Goal: Information Seeking & Learning: Learn about a topic

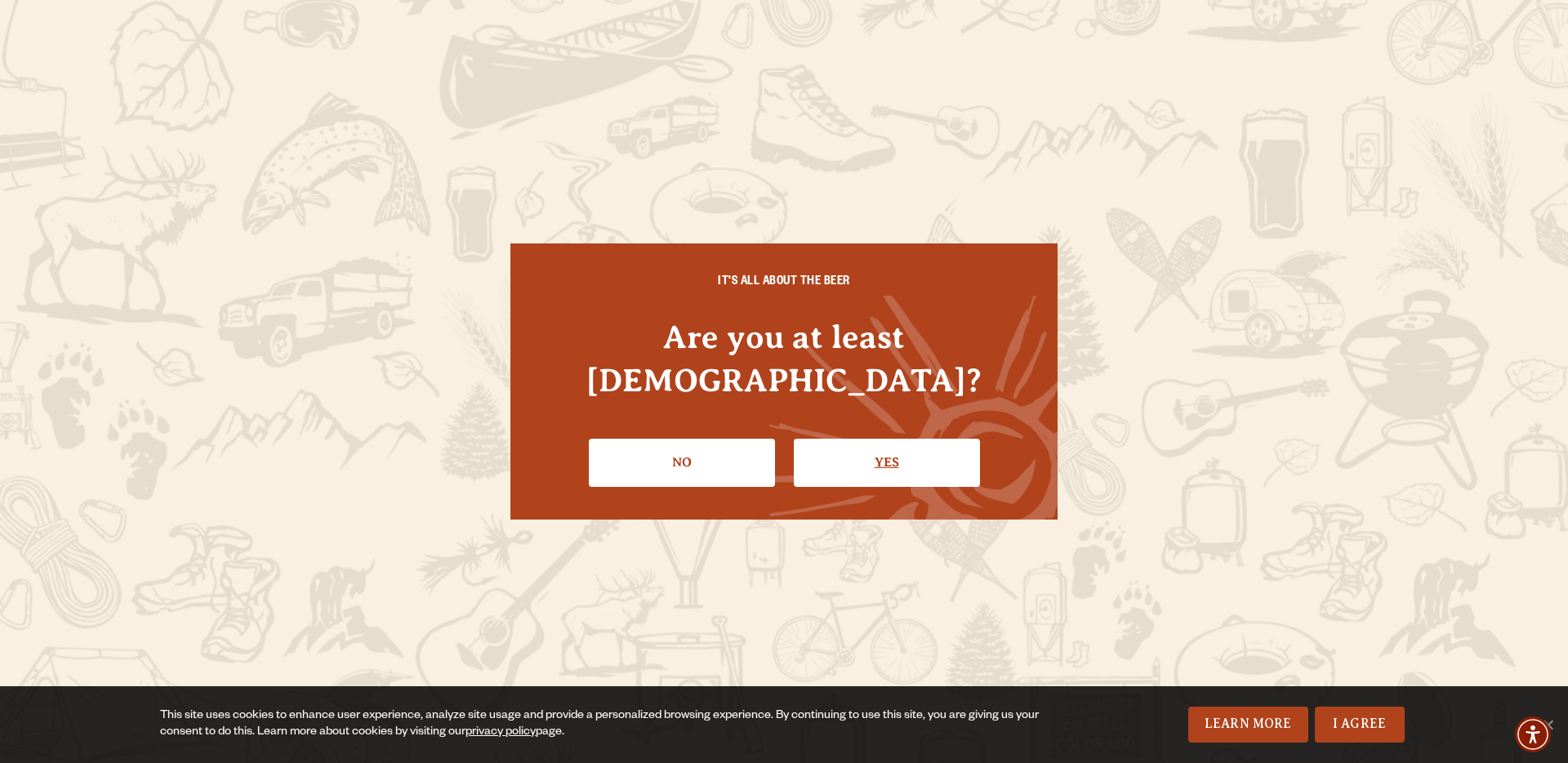
click at [890, 441] on link "Yes" at bounding box center [887, 462] width 186 height 47
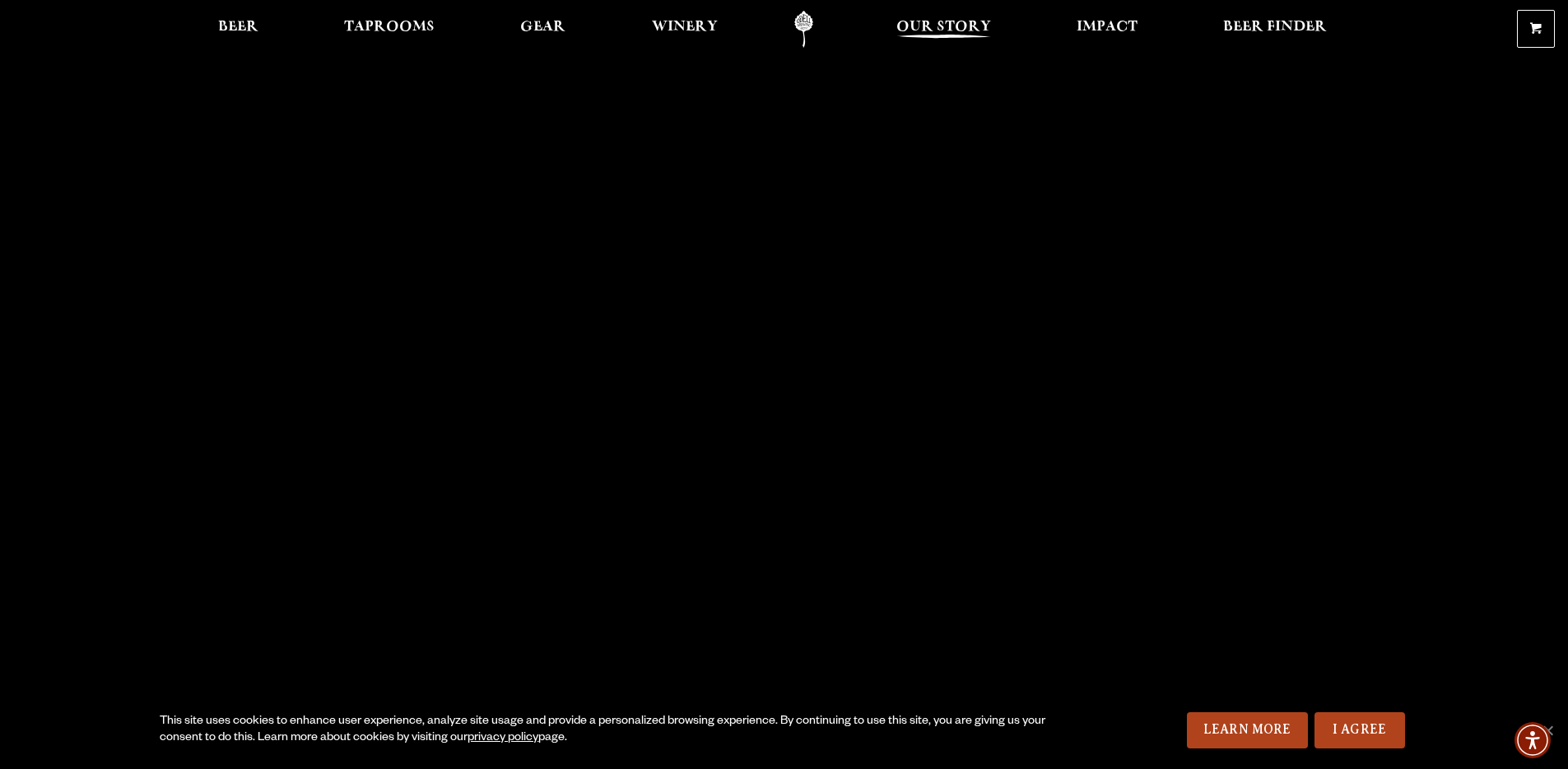
click at [919, 25] on span "Our Story" at bounding box center [943, 26] width 95 height 13
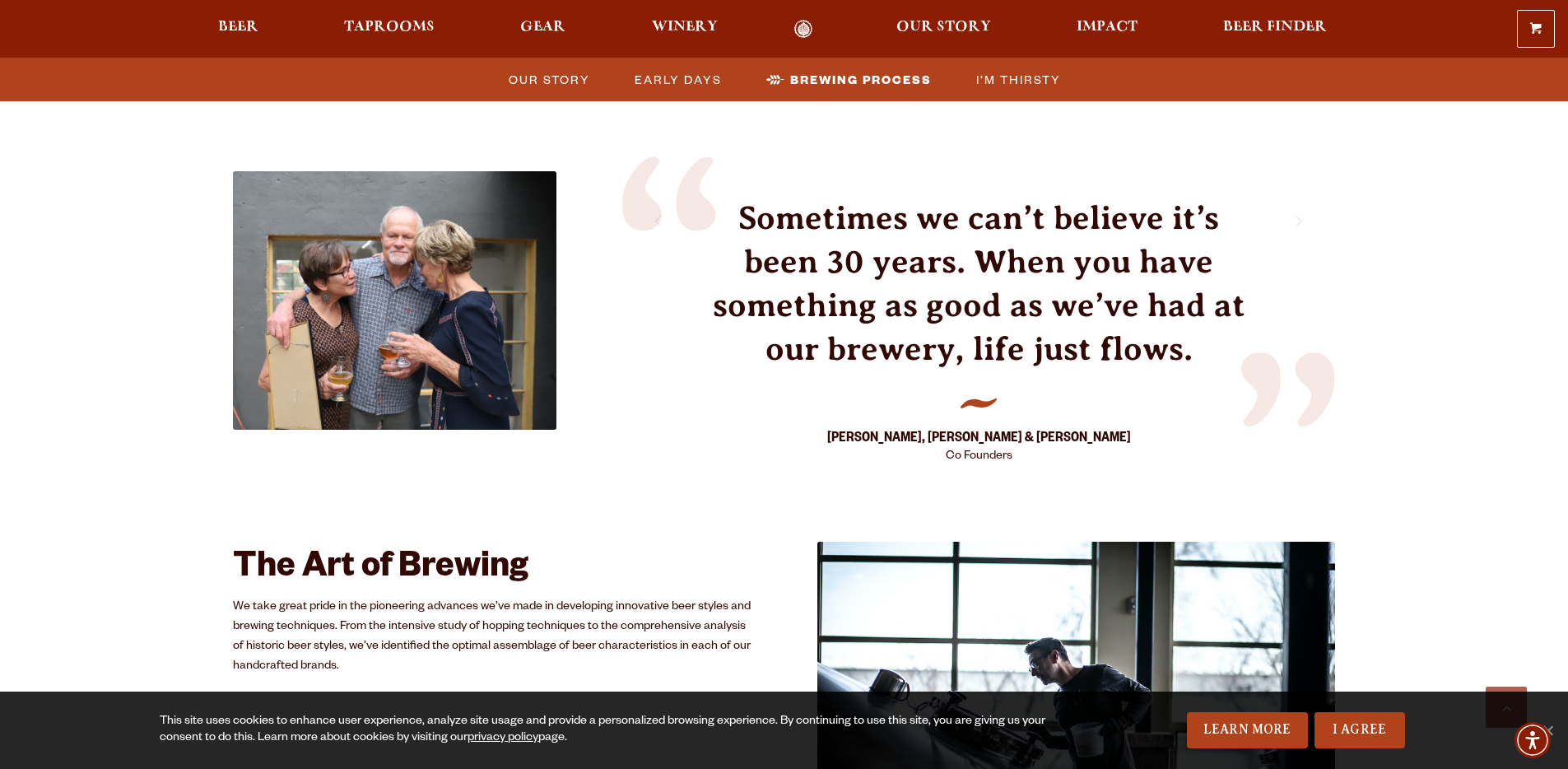
scroll to position [1987, 0]
